Goal: Information Seeking & Learning: Compare options

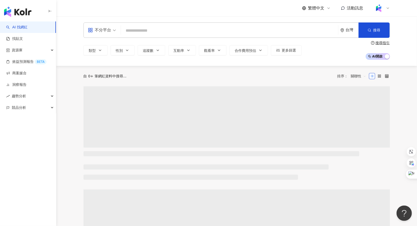
click at [110, 30] on div "不分平台" at bounding box center [100, 30] width 24 height 8
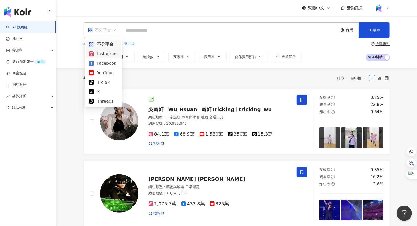
click at [110, 54] on div "Instagram" at bounding box center [103, 54] width 29 height 6
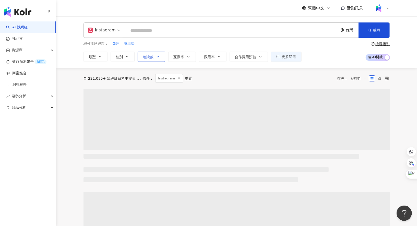
click at [153, 55] on button "追蹤數" at bounding box center [152, 57] width 28 height 10
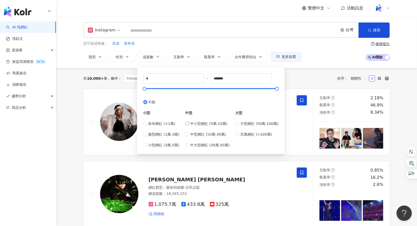
type input "*****"
drag, startPoint x: 216, startPoint y: 80, endPoint x: 245, endPoint y: 80, distance: 28.4
click at [245, 80] on input "*****" at bounding box center [241, 79] width 61 height 10
type input "******"
click at [300, 77] on div "共 10,000+ 筆 條件 ： Instagram 重置 排序： 關聯性" at bounding box center [237, 78] width 307 height 9
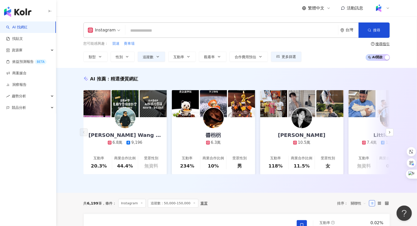
click at [147, 31] on input "search" at bounding box center [231, 31] width 209 height 10
type input "*"
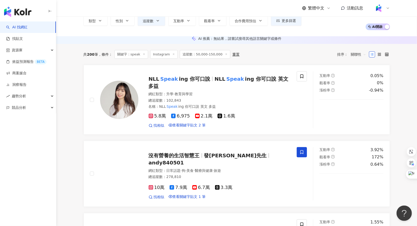
scroll to position [30, 0]
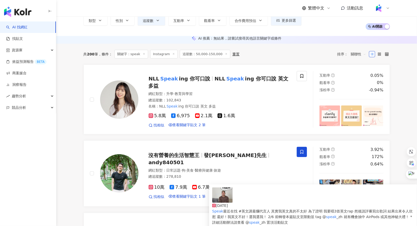
type input "*****"
click at [239, 225] on link "看更多" at bounding box center [225, 230] width 27 height 10
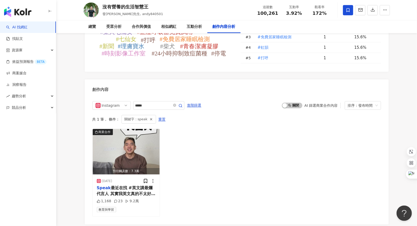
scroll to position [1559, 0]
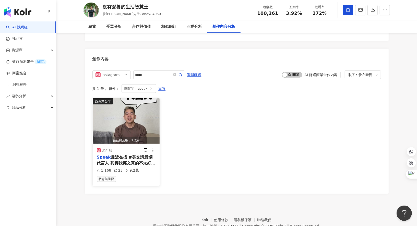
click at [129, 156] on span "最近在找 #英文講最爛代言人 其實我英文真的不太好 為了證明 我要唱3首英文rap 然後請評審寫出歌詞 結果出來令人欣慰 還好！我英文不好！選我選我！ 2/6…" at bounding box center [126, 174] width 59 height 39
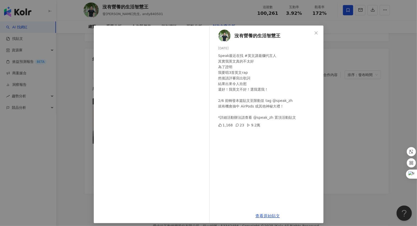
scroll to position [3, 0]
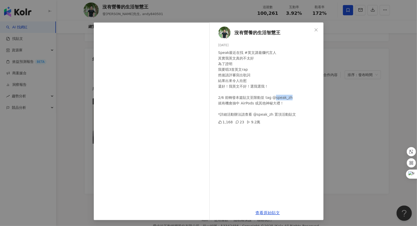
drag, startPoint x: 275, startPoint y: 98, endPoint x: 294, endPoint y: 98, distance: 18.7
click at [294, 98] on div "Speak最近在找 #英文講最爛代言人 其實我英文真的不太好 為了證明 我要唱3首英文rap 然後請評審寫出歌詞 結果出來令人欣慰 還好！我英文不好！選我選我…" at bounding box center [268, 83] width 101 height 67
copy div "speak_zh"
click at [348, 94] on div "沒有營養的生活智慧王 2025/2/4 Speak最近在找 #英文講最爛代言人 其實我英文真的不太好 為了證明 我要唱3首英文rap 然後請評審寫出歌詞 結果…" at bounding box center [208, 113] width 417 height 226
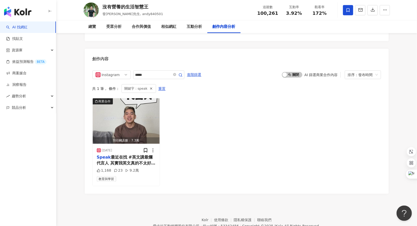
scroll to position [1568, 0]
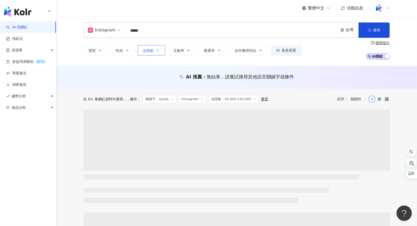
click at [156, 49] on icon "button" at bounding box center [158, 50] width 4 height 4
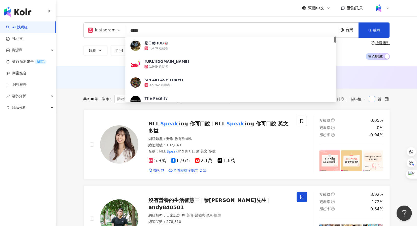
drag, startPoint x: 140, startPoint y: 31, endPoint x: 123, endPoint y: 31, distance: 17.6
click at [123, 31] on div "Instagram ***** 台灣 搜尋 97f0e137-ccec-4f7f-b224-21e1451d7798 是日餐HUB🥡 1,479 追蹤者 ht…" at bounding box center [237, 29] width 307 height 15
paste input "***"
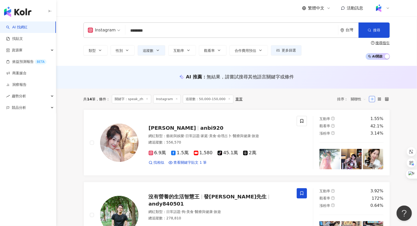
type input "********"
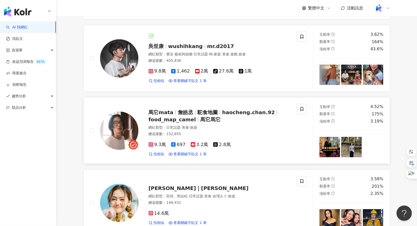
scroll to position [218, 0]
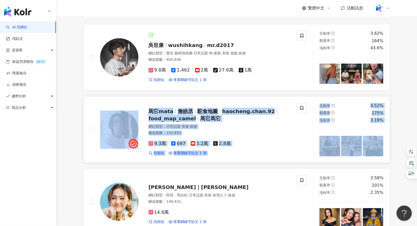
click at [225, 122] on div "馬它mata 詹皓丞 駝食地圖 haocheng.chan.92 food_map_camel 馬它馬它" at bounding box center [220, 115] width 142 height 14
click at [145, 115] on div "馬它mata 詹皓丞 駝食地圖 haocheng.chan.92 food_map_camel 馬它馬它 網紅類型 ： 日常話題 · 美食 · 旅遊 總追蹤數…" at bounding box center [214, 130] width 153 height 52
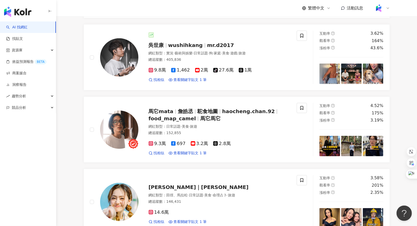
click at [174, 114] on span "馬它mata" at bounding box center [163, 111] width 29 height 6
drag, startPoint x: 262, startPoint y: 172, endPoint x: 335, endPoint y: 12, distance: 175.8
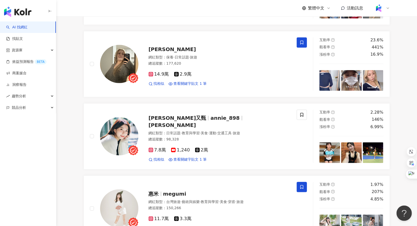
scroll to position [659, 0]
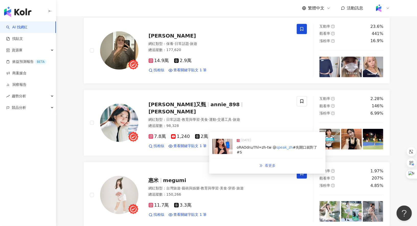
click at [270, 164] on span "看更多" at bounding box center [270, 166] width 11 height 4
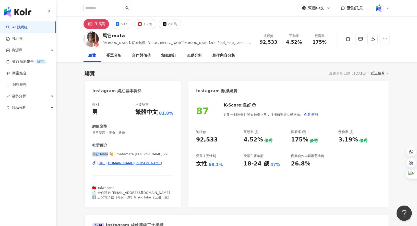
drag, startPoint x: 103, startPoint y: 154, endPoint x: 108, endPoint y: 153, distance: 5.2
click at [108, 153] on span "馬它 Mata 🐫 | matamata.chan.92" at bounding box center [132, 154] width 81 height 5
copy span "馬它 Mata"
click at [136, 165] on div "https://www.instagram.com/matamata.chan.92/" at bounding box center [130, 163] width 65 height 5
click at [222, 57] on div "創作內容分析" at bounding box center [224, 56] width 23 height 6
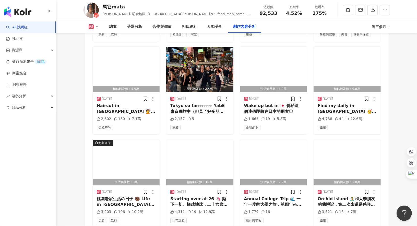
scroll to position [1736, 0]
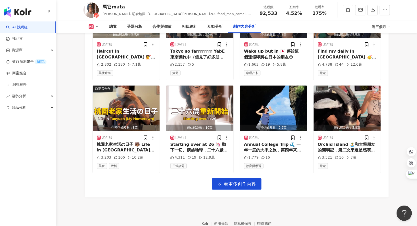
scroll to position [1773, 0]
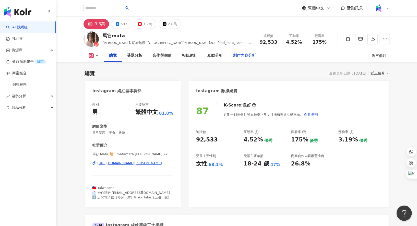
click at [251, 53] on div "創作內容分析" at bounding box center [244, 56] width 23 height 6
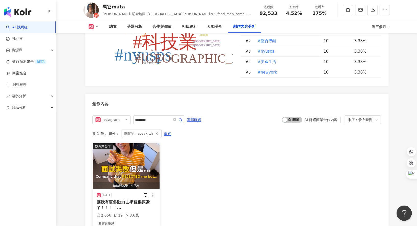
scroll to position [1553, 0]
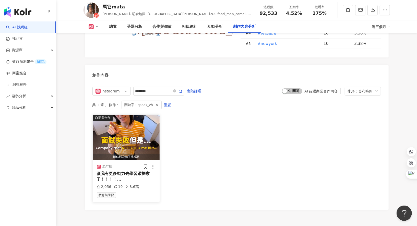
click at [122, 171] on span "讓我有更多動力去學習跟探索了！！！！ @" at bounding box center [123, 179] width 53 height 16
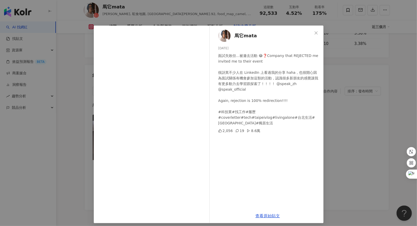
click at [375, 112] on div "馬它mata 2025/9/5 面試失敗但…被邀去活動 😂❓Company that REJECTED me invited me to their even…" at bounding box center [208, 113] width 417 height 226
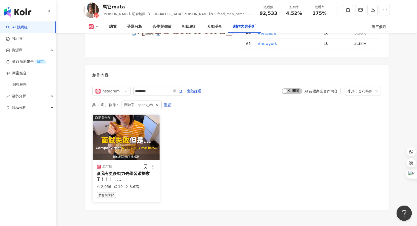
click at [125, 171] on div "讓我有更多動力去學習跟探索了！！！！ @ speak_zh @speak_off" at bounding box center [126, 176] width 59 height 11
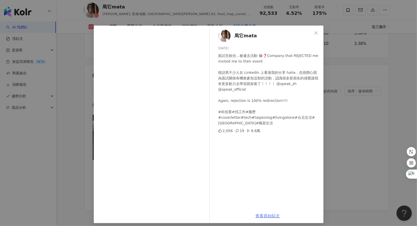
click at [263, 215] on link "查看原始貼文" at bounding box center [268, 216] width 25 height 5
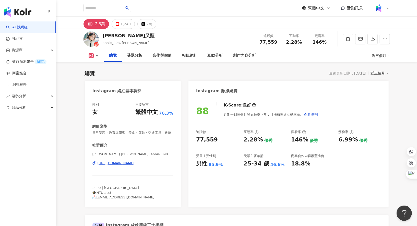
scroll to position [1550, 0]
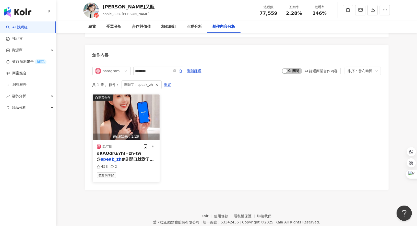
click at [121, 157] on span "#先開口就對了 #S" at bounding box center [125, 162] width 57 height 10
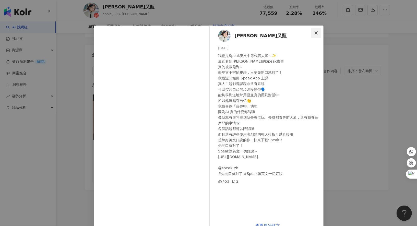
click at [316, 34] on icon "close" at bounding box center [316, 33] width 4 height 4
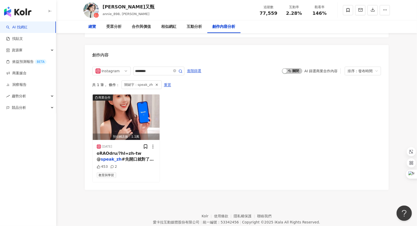
click at [94, 26] on div "總覽" at bounding box center [93, 27] width 8 height 6
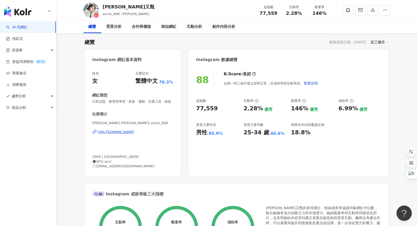
click at [127, 133] on div "https://www.instagram.com/annie_898/" at bounding box center [116, 132] width 37 height 5
drag, startPoint x: 260, startPoint y: 13, endPoint x: 277, endPoint y: 13, distance: 17.1
click at [277, 13] on div "77,559" at bounding box center [268, 13] width 19 height 5
copy span "77,559"
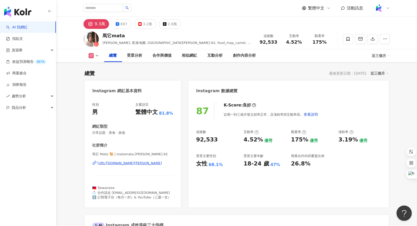
click at [104, 36] on div "馬它mata" at bounding box center [178, 35] width 151 height 6
drag, startPoint x: 104, startPoint y: 36, endPoint x: 124, endPoint y: 36, distance: 19.9
click at [124, 36] on div "馬它mata" at bounding box center [178, 35] width 151 height 6
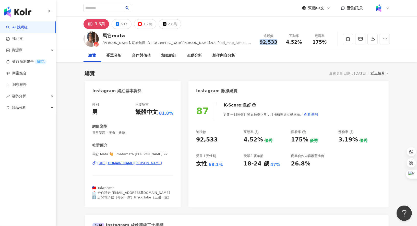
drag, startPoint x: 261, startPoint y: 40, endPoint x: 275, endPoint y: 40, distance: 14.8
click at [275, 40] on div "92,533" at bounding box center [268, 42] width 19 height 5
copy span "92,533"
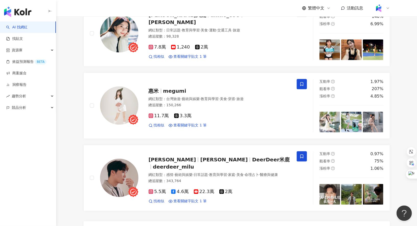
scroll to position [789, 0]
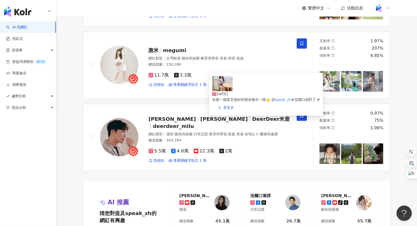
click at [234, 107] on span "看更多" at bounding box center [228, 108] width 11 height 4
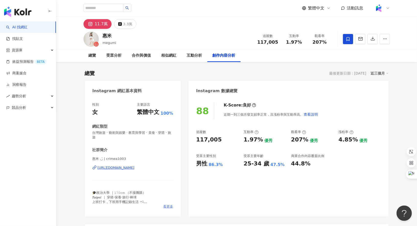
scroll to position [1583, 0]
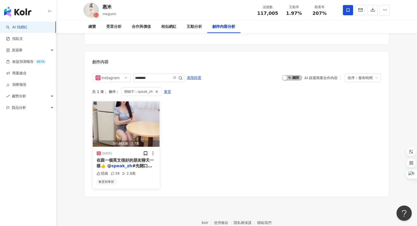
click at [129, 101] on img "button" at bounding box center [126, 123] width 67 height 45
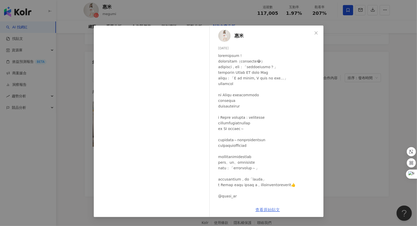
click at [265, 209] on link "查看原始貼文" at bounding box center [268, 209] width 25 height 5
click at [347, 51] on div "惠米 2025/5/19 隱藏 39 2.8萬 查看原始貼文" at bounding box center [208, 113] width 417 height 226
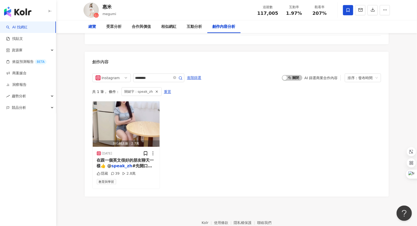
click at [94, 27] on div "總覽" at bounding box center [93, 27] width 8 height 6
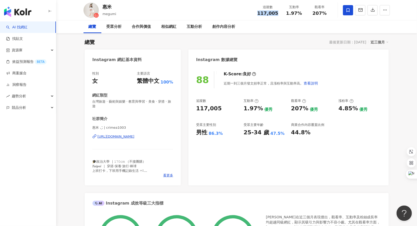
drag, startPoint x: 260, startPoint y: 12, endPoint x: 277, endPoint y: 13, distance: 17.6
click at [277, 13] on div "117,005" at bounding box center [268, 13] width 21 height 5
copy span "117,005"
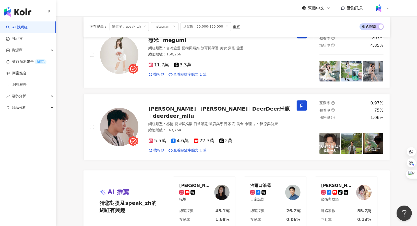
scroll to position [946, 0]
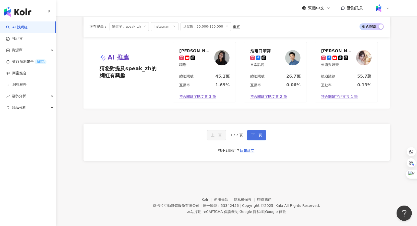
click at [258, 133] on span "下一頁" at bounding box center [256, 135] width 11 height 4
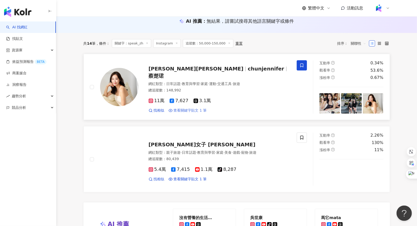
scroll to position [59, 0]
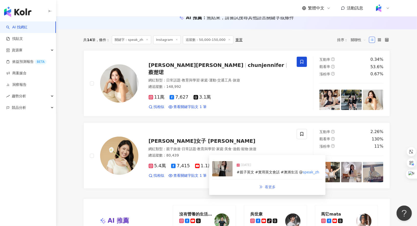
click at [265, 185] on span "看更多" at bounding box center [270, 187] width 11 height 4
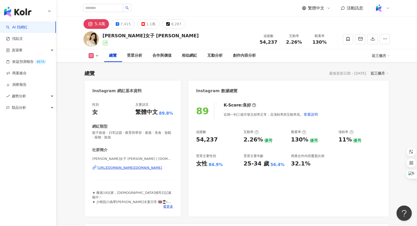
scroll to position [1568, 0]
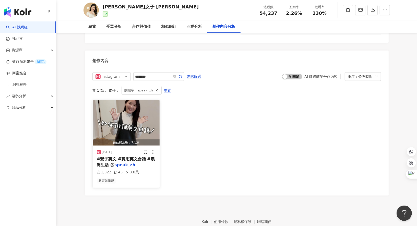
click at [111, 156] on div "#親子英文 #實用英文會話 #澳洲生活 @ speak_zh" at bounding box center [126, 161] width 59 height 11
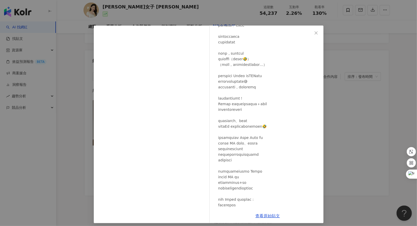
scroll to position [147, 0]
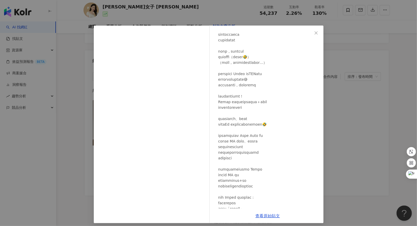
click at [388, 86] on div "杉杉女子 [PERSON_NAME] [DATE] 1,322 43 8.8萬 查看原始貼文" at bounding box center [208, 113] width 417 height 226
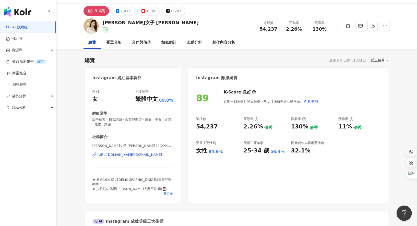
scroll to position [0, 0]
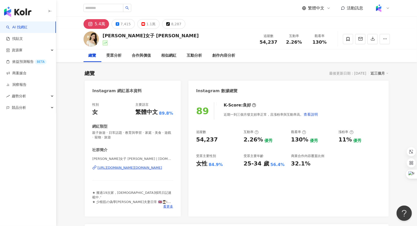
click at [148, 168] on div "[URL][DOMAIN_NAME][DOMAIN_NAME]" at bounding box center [130, 168] width 65 height 5
drag, startPoint x: 261, startPoint y: 40, endPoint x: 279, endPoint y: 40, distance: 18.4
click at [279, 40] on div "追蹤數 54,237" at bounding box center [269, 38] width 26 height 11
copy span "54,237"
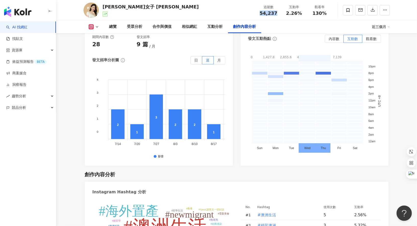
scroll to position [1576, 0]
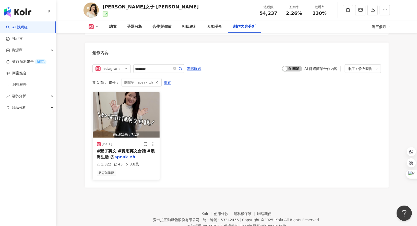
click at [115, 149] on span "#親子英文 #實用英文會話 #澳洲生活 @" at bounding box center [126, 154] width 58 height 10
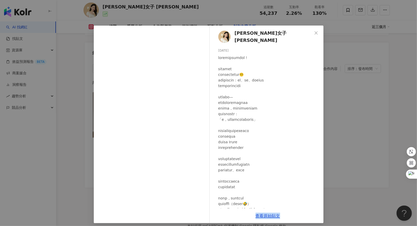
drag, startPoint x: 262, startPoint y: 214, endPoint x: 326, endPoint y: 0, distance: 223.7
click at [0, 0] on div "杉杉女子 Shana Lin 2025/5/4 1,322 43 8.8萬 查看原始貼文" at bounding box center [208, 113] width 417 height 226
click at [317, 29] on button "Close" at bounding box center [316, 33] width 10 height 10
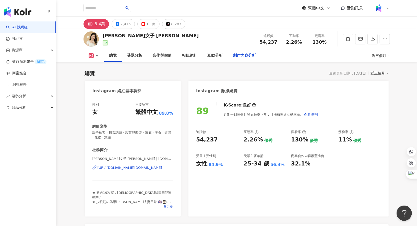
scroll to position [1568, 0]
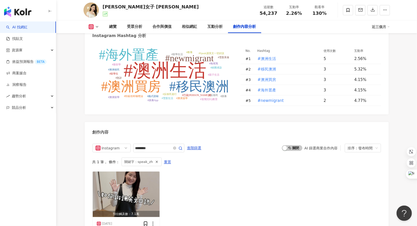
click at [21, 10] on img "button" at bounding box center [17, 12] width 27 height 10
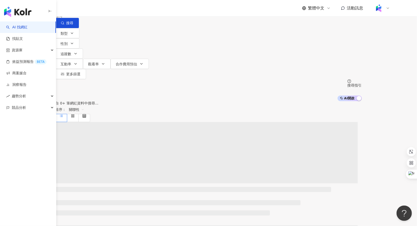
click at [81, 9] on span "不分平台" at bounding box center [70, 5] width 22 height 8
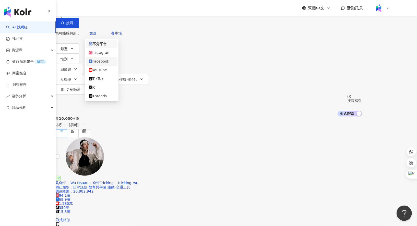
click at [111, 59] on div "Facebook" at bounding box center [102, 61] width 32 height 9
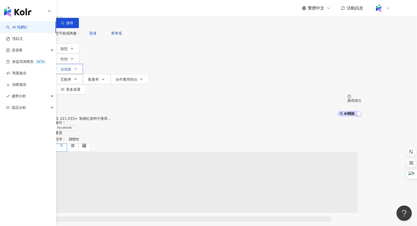
click at [78, 67] on icon "button" at bounding box center [76, 69] width 4 height 4
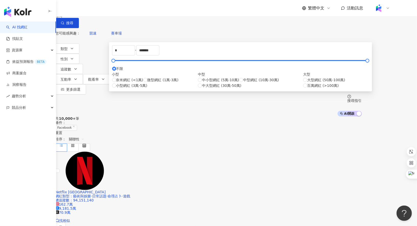
click at [79, 9] on div "Facebook" at bounding box center [69, 5] width 20 height 8
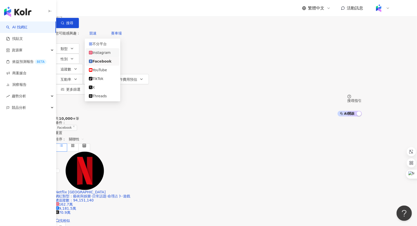
click at [109, 55] on div "Instagram" at bounding box center [102, 53] width 27 height 6
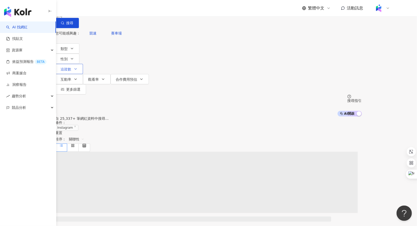
click at [78, 67] on icon "button" at bounding box center [76, 69] width 4 height 4
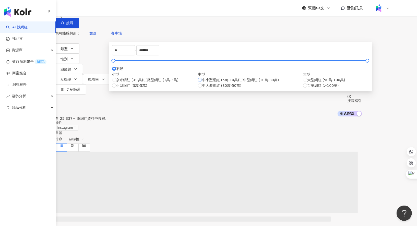
click at [202, 83] on span "中小型網紅 (5萬-10萬)" at bounding box center [220, 80] width 37 height 6
type input "*****"
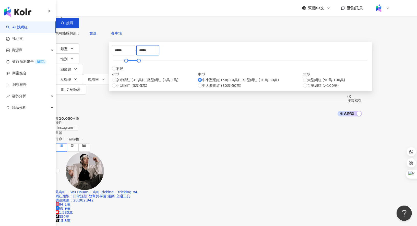
drag, startPoint x: 228, startPoint y: 79, endPoint x: 205, endPoint y: 79, distance: 23.2
click at [204, 79] on div "***** - ***** 不限 小型 奈米網紅 (<1萬) 微型網紅 (1萬-3萬) 小型網紅 (3萬-5萬) 中型 中小型網紅 (5萬-10萬) 中型網紅…" at bounding box center [240, 66] width 257 height 43
type input "******"
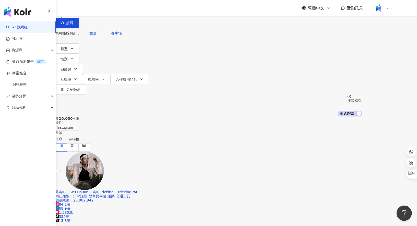
click at [306, 117] on div "共 10,000+ 筆 條件 ： Instagram 重置 排序： 關聯性" at bounding box center [208, 134] width 307 height 35
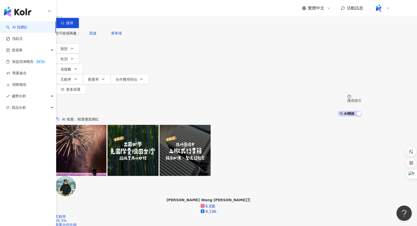
click at [134, 10] on input "search" at bounding box center [112, 5] width 41 height 10
type input "*"
paste input "*********"
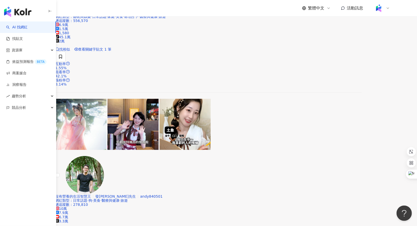
scroll to position [158, 0]
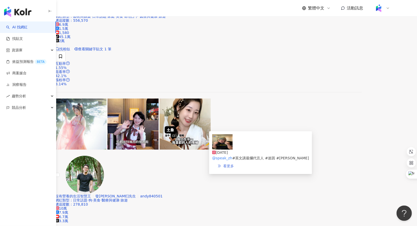
type input "*********"
click at [234, 164] on span "看更多" at bounding box center [228, 166] width 11 height 4
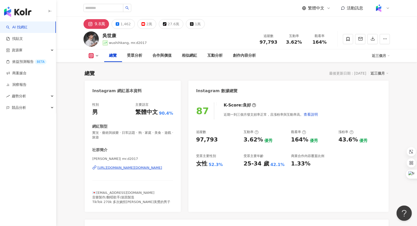
scroll to position [1544, 0]
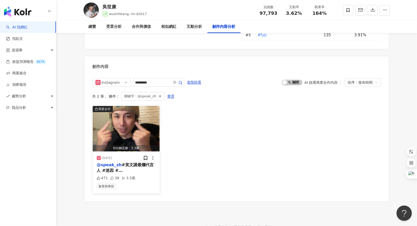
click at [115, 152] on div "[DATE] @speak_zh #英文講最爛代言人 #迷因 #[PERSON_NAME]471 38 3.5萬 教育與學習" at bounding box center [126, 173] width 67 height 42
click at [118, 162] on div "@speak_zh #英文講最爛代言人 #迷因 #吳世康" at bounding box center [126, 167] width 59 height 11
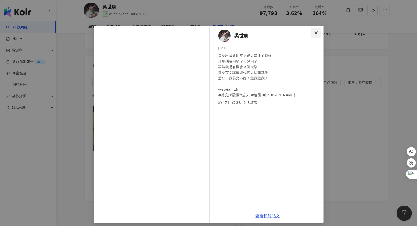
click at [318, 30] on button "Close" at bounding box center [316, 33] width 10 height 10
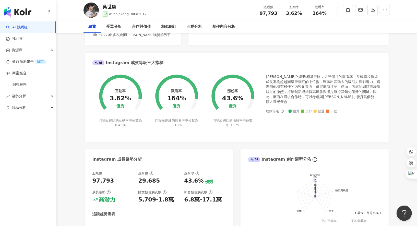
scroll to position [0, 0]
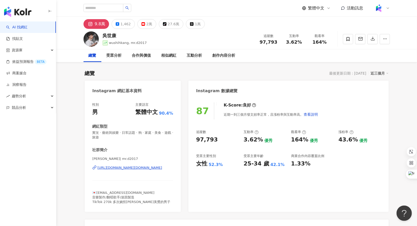
click at [136, 167] on div "https://www.instagram.com/mr.d2017/" at bounding box center [130, 168] width 65 height 5
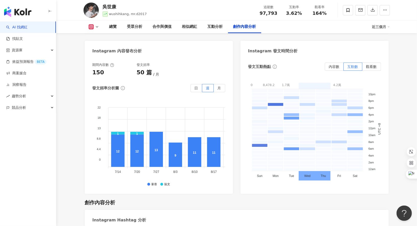
scroll to position [1552, 0]
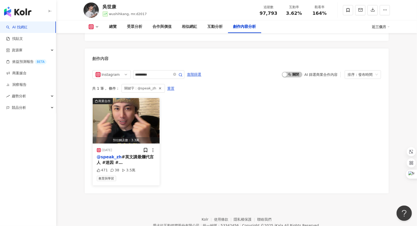
click at [127, 154] on div "@speak_zh #英文講最爛代言人 #迷因 #吳世康" at bounding box center [126, 159] width 59 height 11
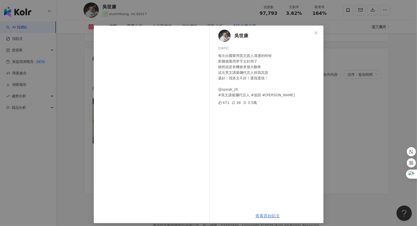
click at [265, 215] on link "查看原始貼文" at bounding box center [268, 216] width 25 height 5
click at [352, 65] on div "吳世康 2025/2/4 每次出國要用英文跟人溝通的時候 那幾個萬用單字太好用了 雖然就是有機會來個大翻車 這次英文講最爛代言人捨我其誰 還好！我英文不好！選…" at bounding box center [208, 113] width 417 height 226
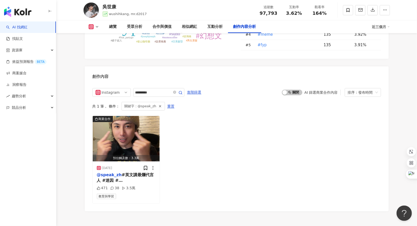
scroll to position [1544, 0]
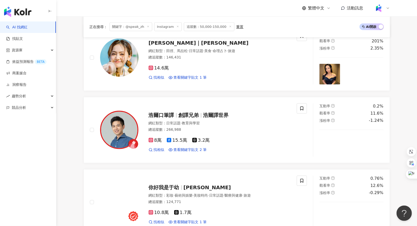
scroll to position [403, 0]
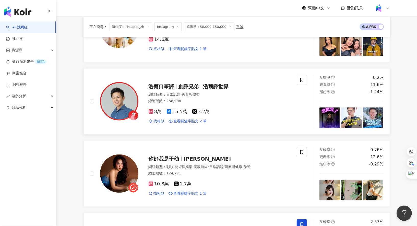
click at [191, 86] on span "創譯兄弟" at bounding box center [189, 87] width 20 height 6
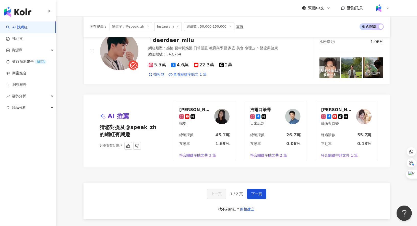
scroll to position [943, 0]
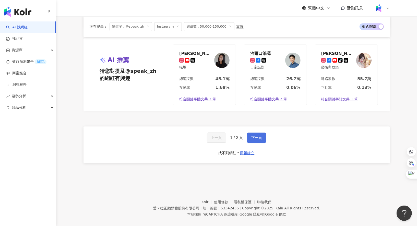
click at [259, 138] on button "下一頁" at bounding box center [256, 138] width 19 height 10
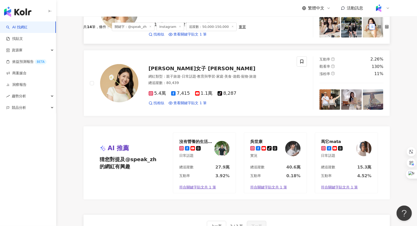
scroll to position [0, 0]
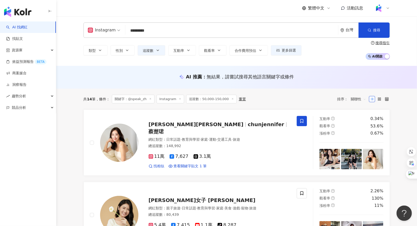
click at [133, 29] on input "*********" at bounding box center [231, 31] width 209 height 10
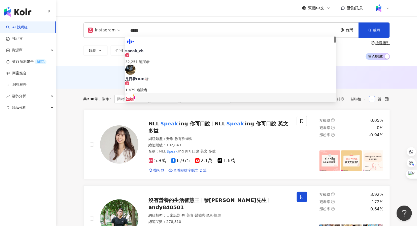
type input "*****"
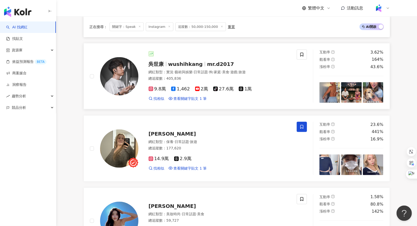
scroll to position [365, 0]
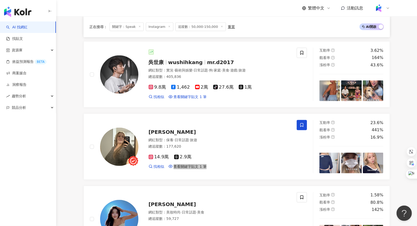
drag, startPoint x: 194, startPoint y: 165, endPoint x: 319, endPoint y: 2, distance: 206.0
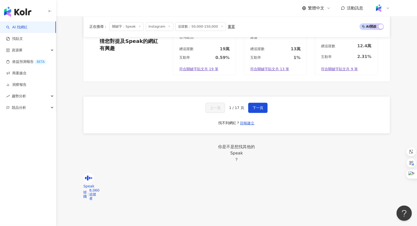
scroll to position [1016, 0]
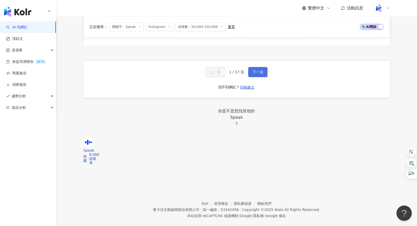
click at [261, 67] on button "下一頁" at bounding box center [257, 72] width 19 height 10
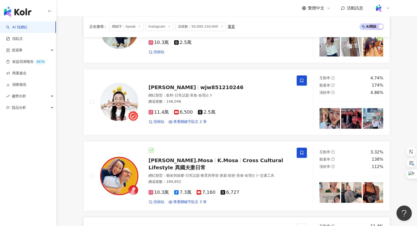
scroll to position [648, 0]
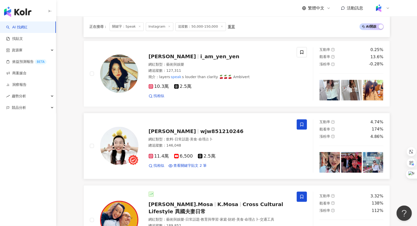
click at [200, 128] on span "wjw851210246" at bounding box center [221, 131] width 43 height 6
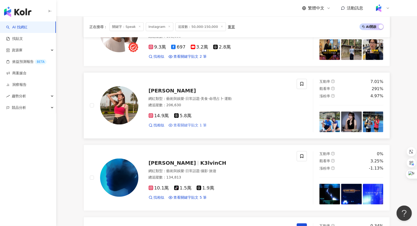
scroll to position [399, 0]
click at [154, 89] on span "姍姍" at bounding box center [173, 91] width 48 height 6
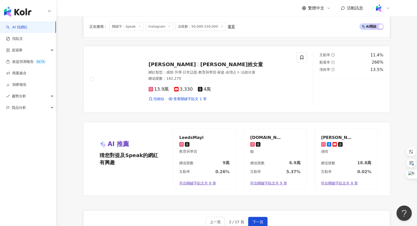
scroll to position [847, 0]
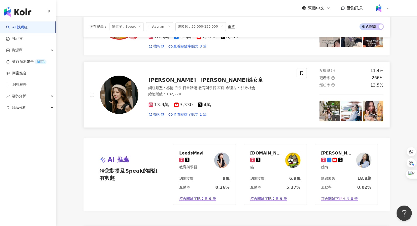
click at [180, 77] on span "Ariel Valentine" at bounding box center [173, 80] width 48 height 6
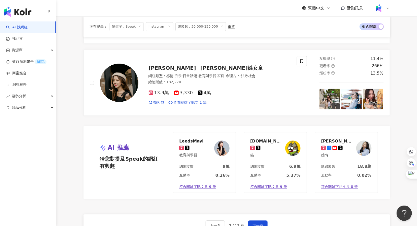
scroll to position [861, 0]
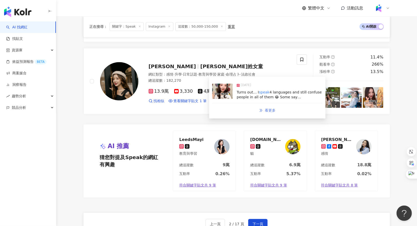
click at [272, 111] on span "看更多" at bounding box center [270, 110] width 11 height 4
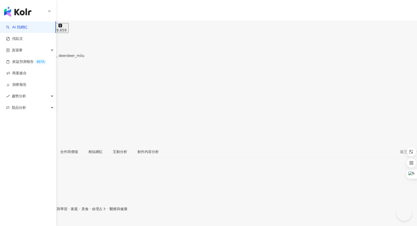
type input "*********"
click at [146, 149] on div "創作內容分析" at bounding box center [134, 152] width 21 height 6
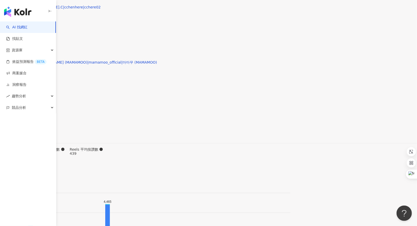
scroll to position [1601, 0]
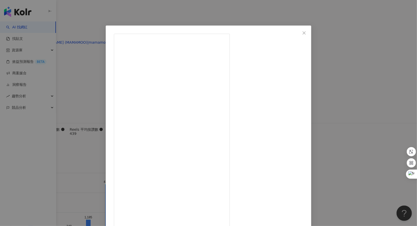
click at [338, 103] on div "傑米鹿 2025/8/25 69 1 查看原始貼文" at bounding box center [208, 113] width 417 height 226
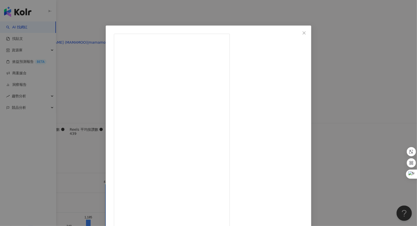
scroll to position [27, 0]
click at [372, 132] on div "傑米鹿 2025/8/25 69 1 查看原始貼文" at bounding box center [208, 113] width 417 height 226
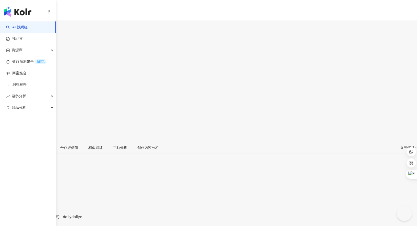
type input "*****"
click at [30, 48] on div "[PERSON_NAME]" at bounding box center [15, 50] width 30 height 4
click at [30, 48] on div "多莉Dolly wu" at bounding box center [15, 50] width 30 height 4
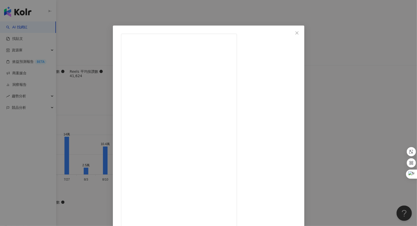
click at [350, 74] on div "多莉Dolly wu 2025/8/27 快來讓外國小哥哥抵擋不住你的吵架氣勢 9/1 前Premium Plus 現省超過 899 異國情侶最尷尬的瞬間..…" at bounding box center [208, 113] width 417 height 226
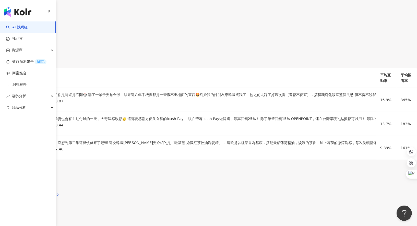
scroll to position [949, 0]
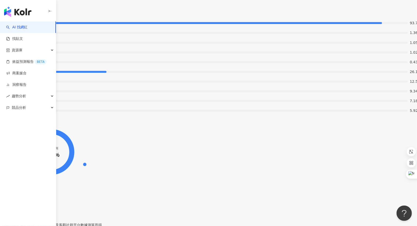
drag, startPoint x: 105, startPoint y: 10, endPoint x: 133, endPoint y: 10, distance: 28.6
copy div "[PERSON_NAME]"
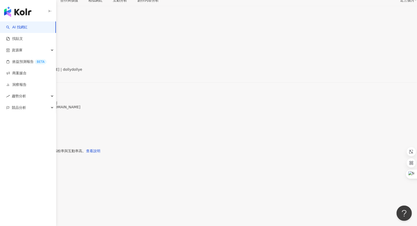
scroll to position [0, 0]
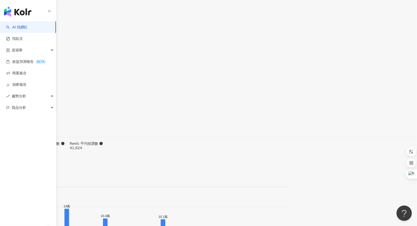
scroll to position [1563, 0]
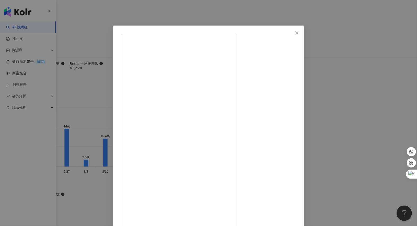
drag, startPoint x: 261, startPoint y: 214, endPoint x: 316, endPoint y: 2, distance: 219.6
click at [0, 0] on div "多莉Dolly wu 2025/8/27 快來讓外國小哥哥抵擋不住你的吵架氣勢 9/1 前Premium Plus 現省超過 899 異國情侶最尷尬的瞬間..…" at bounding box center [208, 113] width 417 height 226
click at [341, 69] on div "多莉Dolly wu 2025/8/27 快來讓外國小哥哥抵擋不住你的吵架氣勢 9/1 前Premium Plus 現省超過 899 異國情侶最尷尬的瞬間..…" at bounding box center [208, 113] width 417 height 226
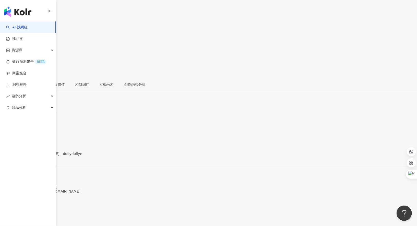
scroll to position [0, 0]
drag, startPoint x: 152, startPoint y: 164, endPoint x: 288, endPoint y: 3, distance: 210.7
drag, startPoint x: 259, startPoint y: 40, endPoint x: 276, endPoint y: 41, distance: 17.4
click at [276, 60] on div "148,550" at bounding box center [208, 65] width 417 height 10
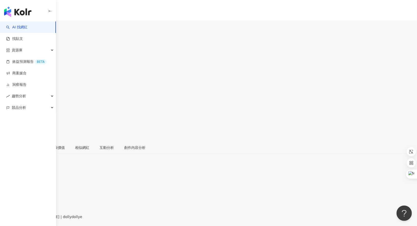
copy span "148,550"
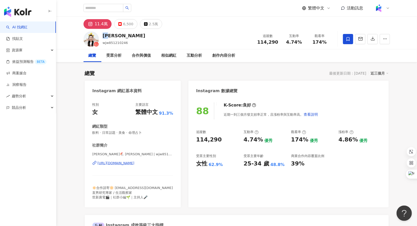
drag, startPoint x: 103, startPoint y: 37, endPoint x: 117, endPoint y: 37, distance: 13.0
click at [117, 37] on div "[PERSON_NAME]" at bounding box center [124, 35] width 43 height 6
copy div "[PERSON_NAME]"
click at [222, 56] on div "創作內容分析" at bounding box center [224, 56] width 23 height 6
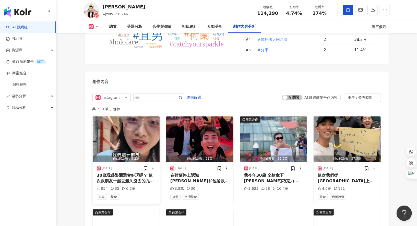
scroll to position [1542, 0]
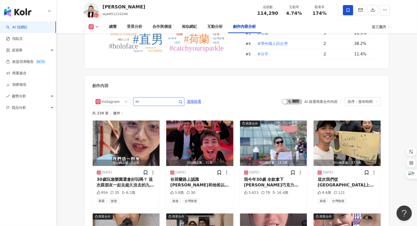
click at [152, 99] on input "text" at bounding box center [153, 102] width 36 height 6
type input "*"
type input "*****"
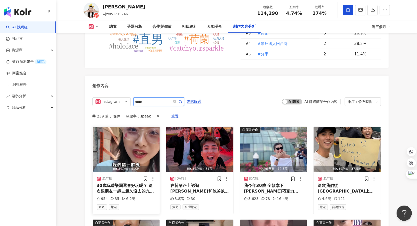
scroll to position [1573, 0]
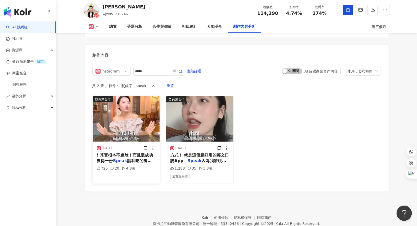
click at [127, 153] on div "! 其實根本不尷尬！而且還成功獲得一份 Speak 請我吃的餐點～～～🔥 這世" at bounding box center [126, 158] width 59 height 11
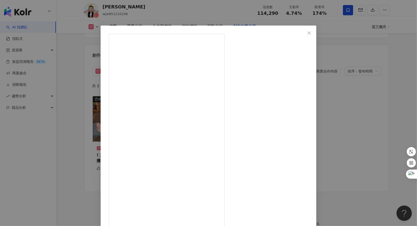
drag, startPoint x: 263, startPoint y: 215, endPoint x: 317, endPoint y: 14, distance: 207.9
click at [0, 0] on div "靖雯 2025/6/1 第一次在台灣用英文點餐的我 真的是快緊張鼠了😖...還好有成功點餐！ 而且現在台灣店員的英文都這麼強嗎!!!?😂   但我鼓起勇氣講英…" at bounding box center [208, 113] width 417 height 226
click at [55, 117] on div "靖雯 2025/6/1 第一次在台灣用英文點餐的我 真的是快緊張鼠了😖...還好有成功點餐！ 而且現在台灣店員的英文都這麼強嗎!!!?😂   但我鼓起勇氣講英…" at bounding box center [208, 113] width 417 height 226
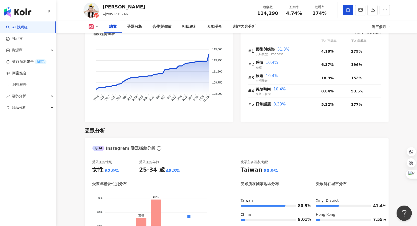
scroll to position [47, 0]
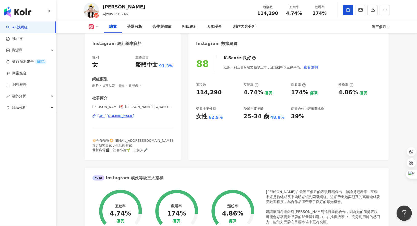
drag, startPoint x: 128, startPoint y: 115, endPoint x: 304, endPoint y: 2, distance: 209.4
drag, startPoint x: 259, startPoint y: 12, endPoint x: 280, endPoint y: 12, distance: 21.0
click at [280, 12] on div "追蹤數 114,290" at bounding box center [267, 10] width 27 height 11
copy span "114,290"
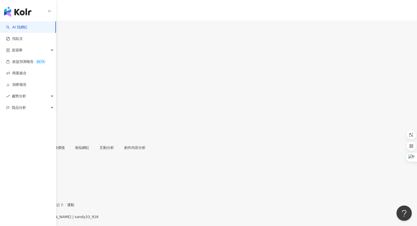
click at [45, 203] on div "[URL][DOMAIN_NAME]" at bounding box center [25, 221] width 40 height 4
drag, startPoint x: 104, startPoint y: 39, endPoint x: 117, endPoint y: 39, distance: 12.5
click at [117, 39] on div "[PERSON_NAME] 追蹤數 149,076 互動率 7.01% 觀看率 291%" at bounding box center [208, 87] width 417 height 109
copy div "[PERSON_NAME]"
drag, startPoint x: 260, startPoint y: 42, endPoint x: 278, endPoint y: 42, distance: 18.1
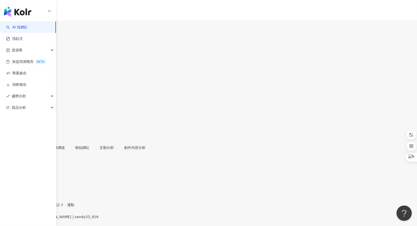
click at [278, 60] on div "149,076" at bounding box center [208, 65] width 417 height 10
copy span "149,076"
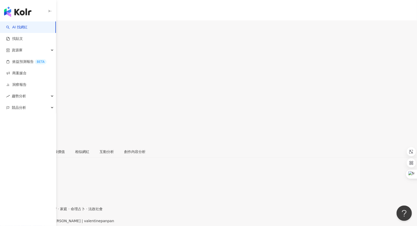
click at [45, 223] on div "https://www.instagram.com/valentinepanpan/" at bounding box center [25, 225] width 40 height 4
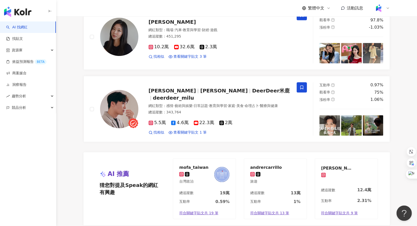
scroll to position [1016, 0]
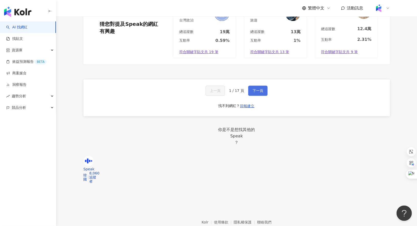
click at [258, 93] on span "下一頁" at bounding box center [258, 91] width 11 height 4
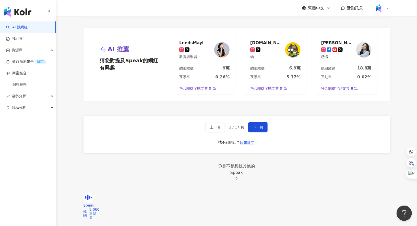
scroll to position [1013, 0]
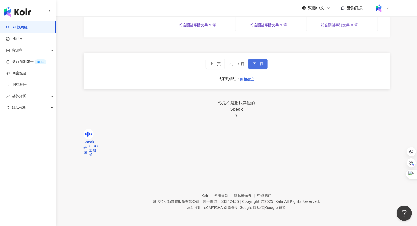
click at [259, 66] on span "下一頁" at bounding box center [258, 64] width 11 height 4
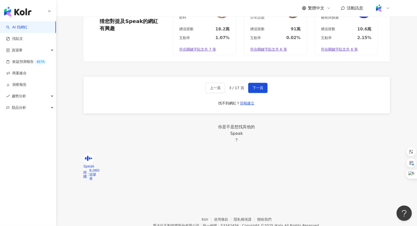
scroll to position [934, 0]
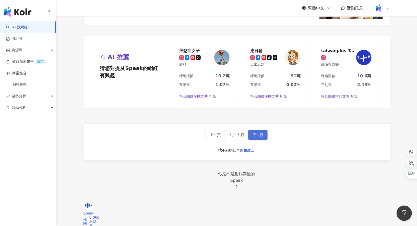
click at [262, 140] on button "下一頁" at bounding box center [257, 135] width 19 height 10
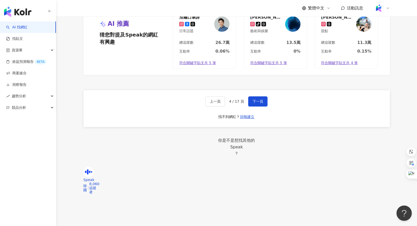
scroll to position [1009, 0]
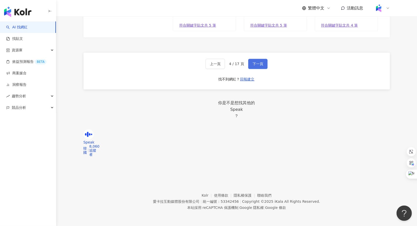
click at [261, 66] on span "下一頁" at bounding box center [258, 64] width 11 height 4
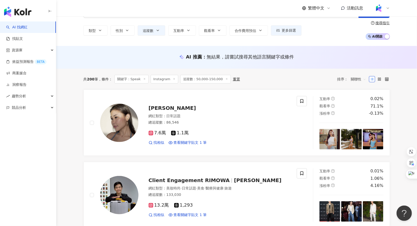
scroll to position [19, 0]
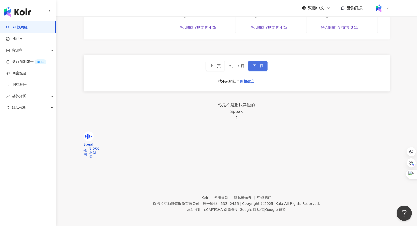
click at [258, 71] on button "下一頁" at bounding box center [257, 66] width 19 height 10
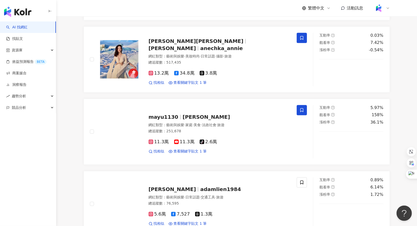
scroll to position [756, 0]
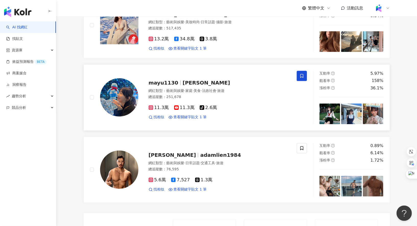
click at [185, 86] on span "麻由 MAYU" at bounding box center [207, 83] width 48 height 6
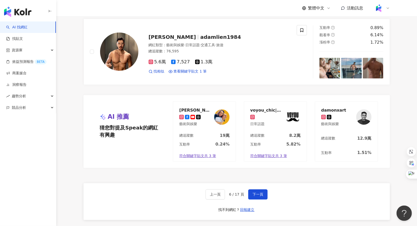
scroll to position [1009, 0]
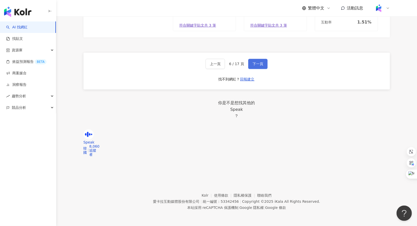
click at [256, 66] on span "下一頁" at bounding box center [258, 64] width 11 height 4
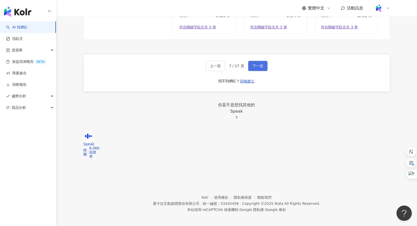
click at [253, 71] on button "下一頁" at bounding box center [257, 66] width 19 height 10
click at [258, 68] on span "下一頁" at bounding box center [258, 66] width 11 height 4
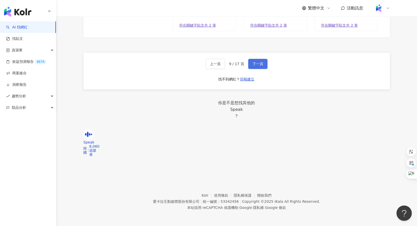
click at [263, 66] on button "下一頁" at bounding box center [257, 64] width 19 height 10
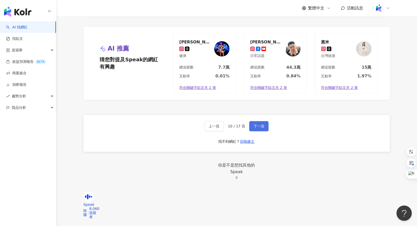
click at [255, 131] on button "下一頁" at bounding box center [258, 126] width 19 height 10
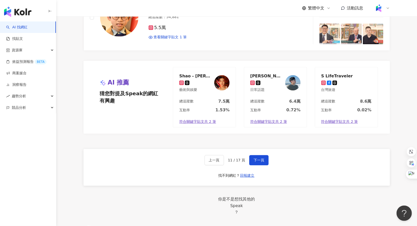
scroll to position [948, 0]
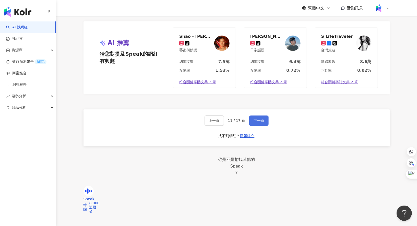
click at [264, 126] on button "下一頁" at bounding box center [258, 120] width 19 height 10
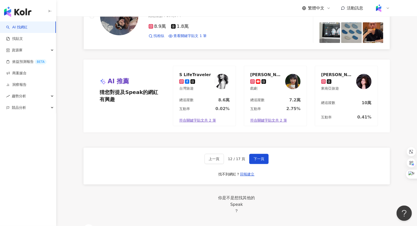
scroll to position [938, 0]
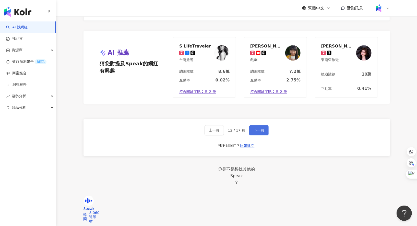
click at [257, 132] on span "下一頁" at bounding box center [259, 130] width 11 height 4
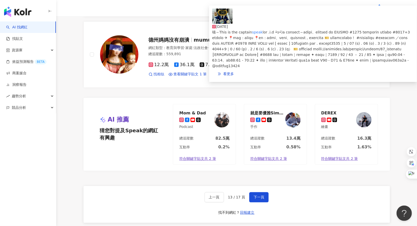
scroll to position [969, 0]
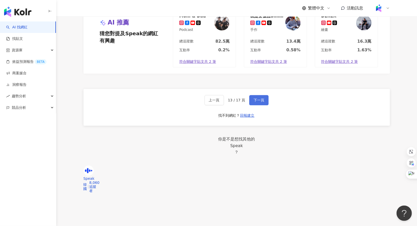
click at [260, 102] on span "下一頁" at bounding box center [259, 100] width 11 height 4
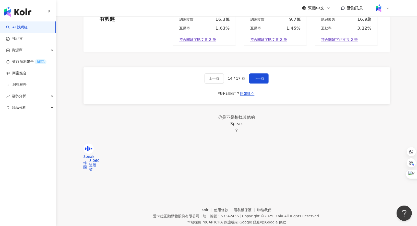
scroll to position [973, 0]
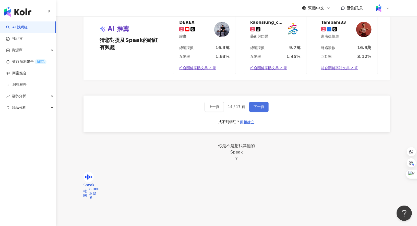
click at [259, 112] on button "下一頁" at bounding box center [258, 107] width 19 height 10
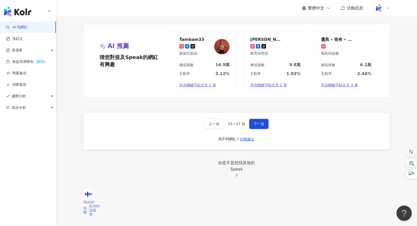
scroll to position [971, 0]
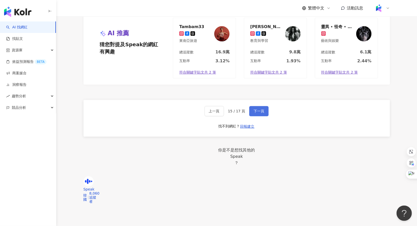
click at [259, 109] on span "下一頁" at bounding box center [259, 111] width 11 height 4
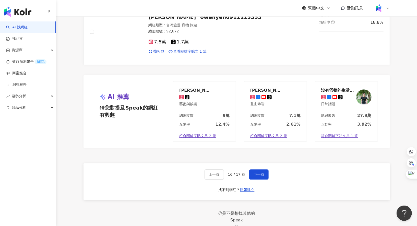
scroll to position [902, 0]
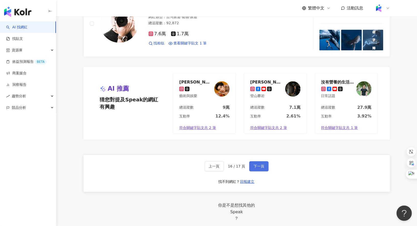
click at [254, 171] on button "下一頁" at bounding box center [258, 166] width 19 height 10
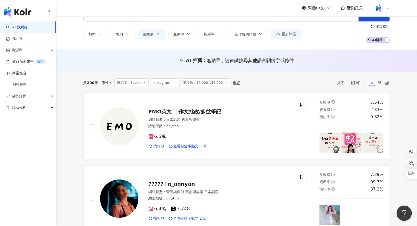
scroll to position [0, 0]
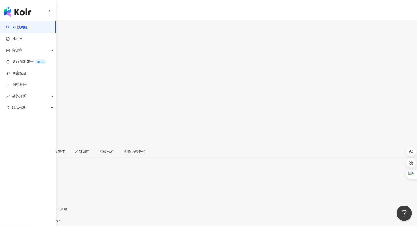
click at [45, 223] on div "https://www.instagram.com/mayu__mo7/" at bounding box center [25, 225] width 40 height 4
drag, startPoint x: 263, startPoint y: 42, endPoint x: 277, endPoint y: 41, distance: 13.6
click at [277, 64] on div "112,778" at bounding box center [208, 69] width 417 height 10
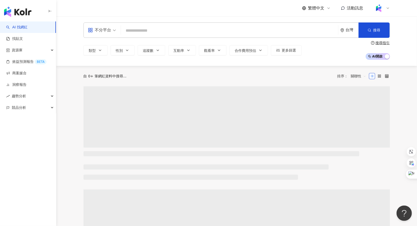
click at [172, 31] on input "search" at bounding box center [229, 31] width 213 height 10
type input "**********"
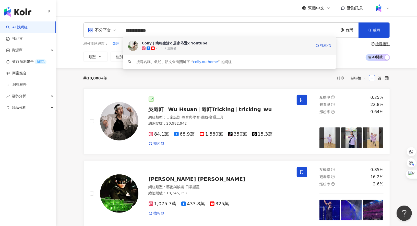
click at [171, 45] on div "Colly｜簡約生活x 居家佈置x Youtube" at bounding box center [175, 43] width 66 height 5
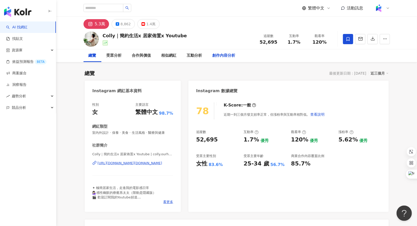
click at [226, 54] on div "創作內容分析" at bounding box center [224, 56] width 23 height 6
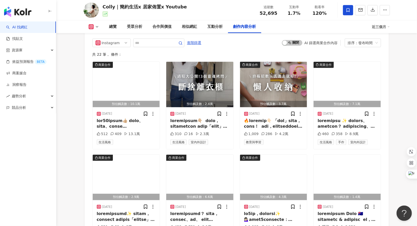
scroll to position [1588, 0]
